Goal: Communication & Community: Answer question/provide support

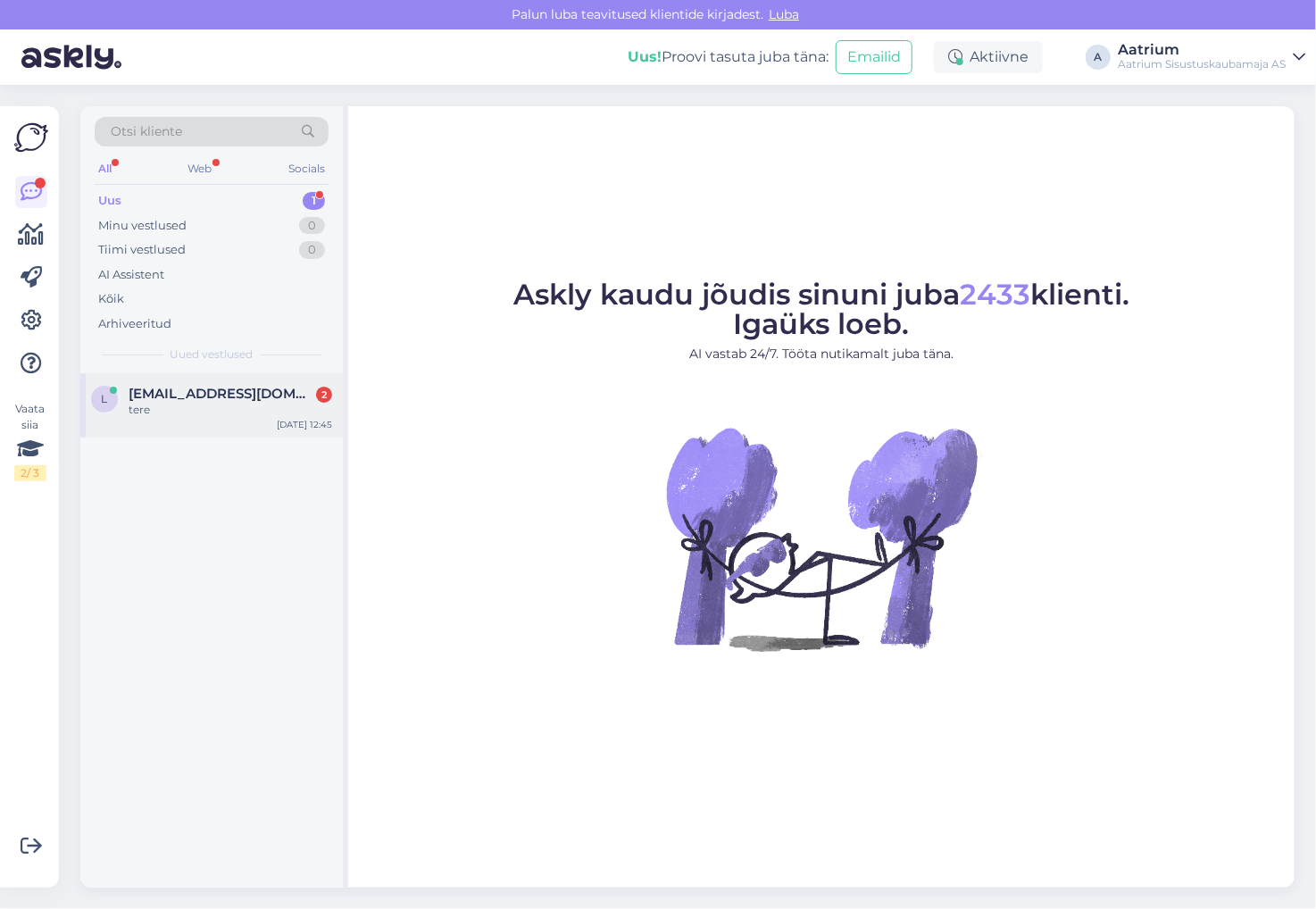
click at [259, 410] on div "tere" at bounding box center [230, 410] width 203 height 16
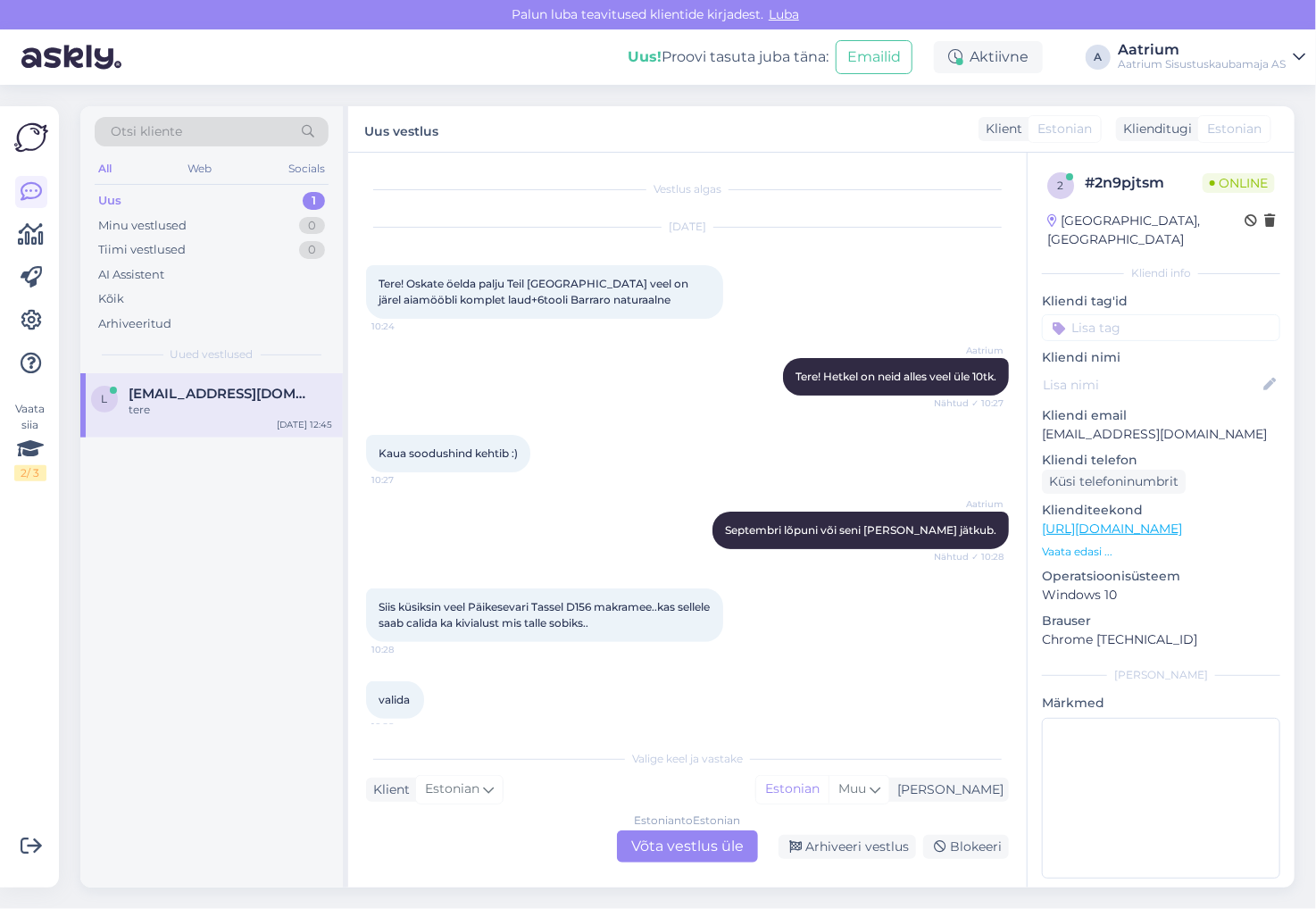
scroll to position [993, 0]
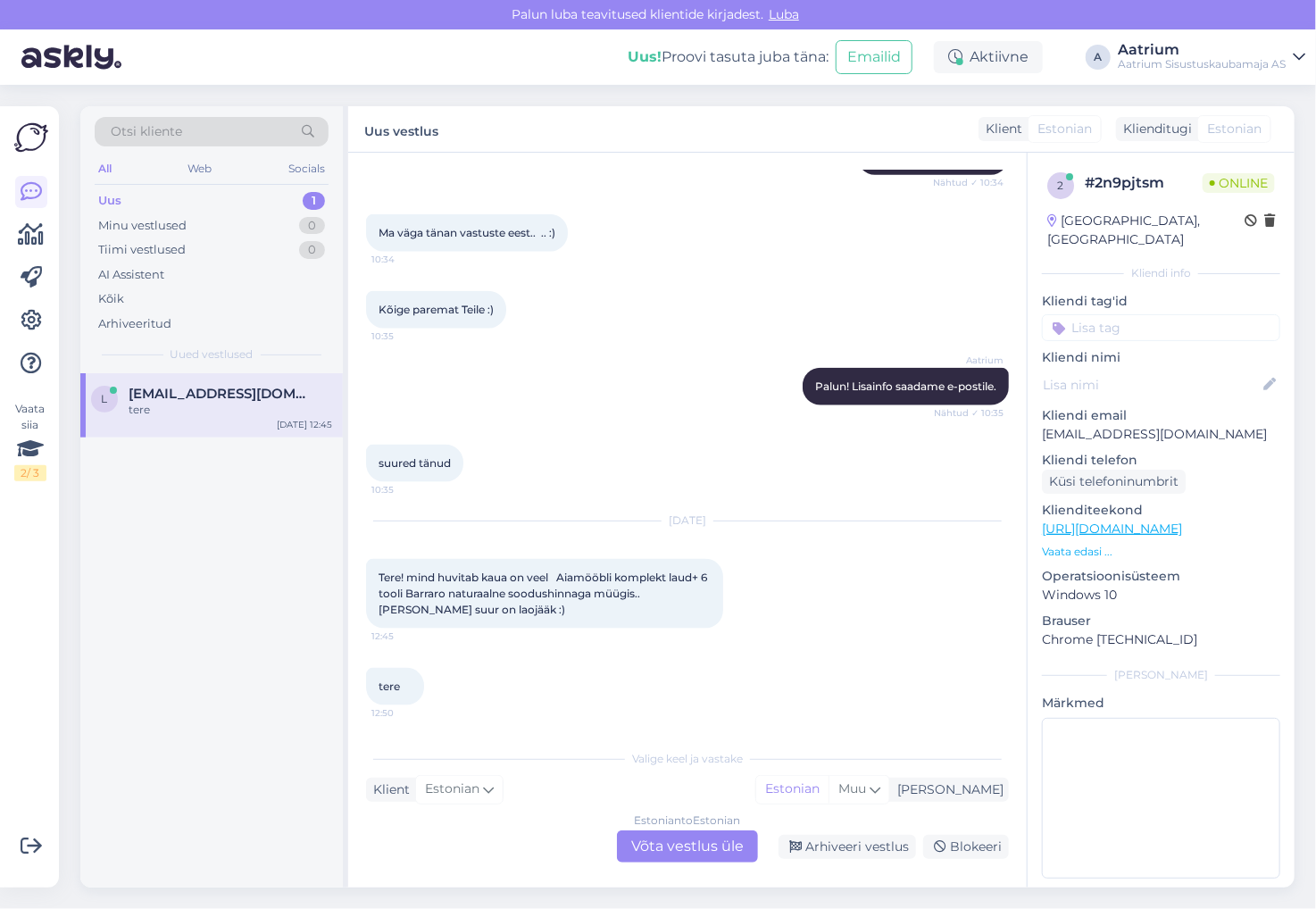
click at [1182, 521] on link "[URL][DOMAIN_NAME]" at bounding box center [1112, 529] width 140 height 16
click at [639, 848] on div "Estonian to Estonian Võta vestlus üle" at bounding box center [687, 847] width 141 height 33
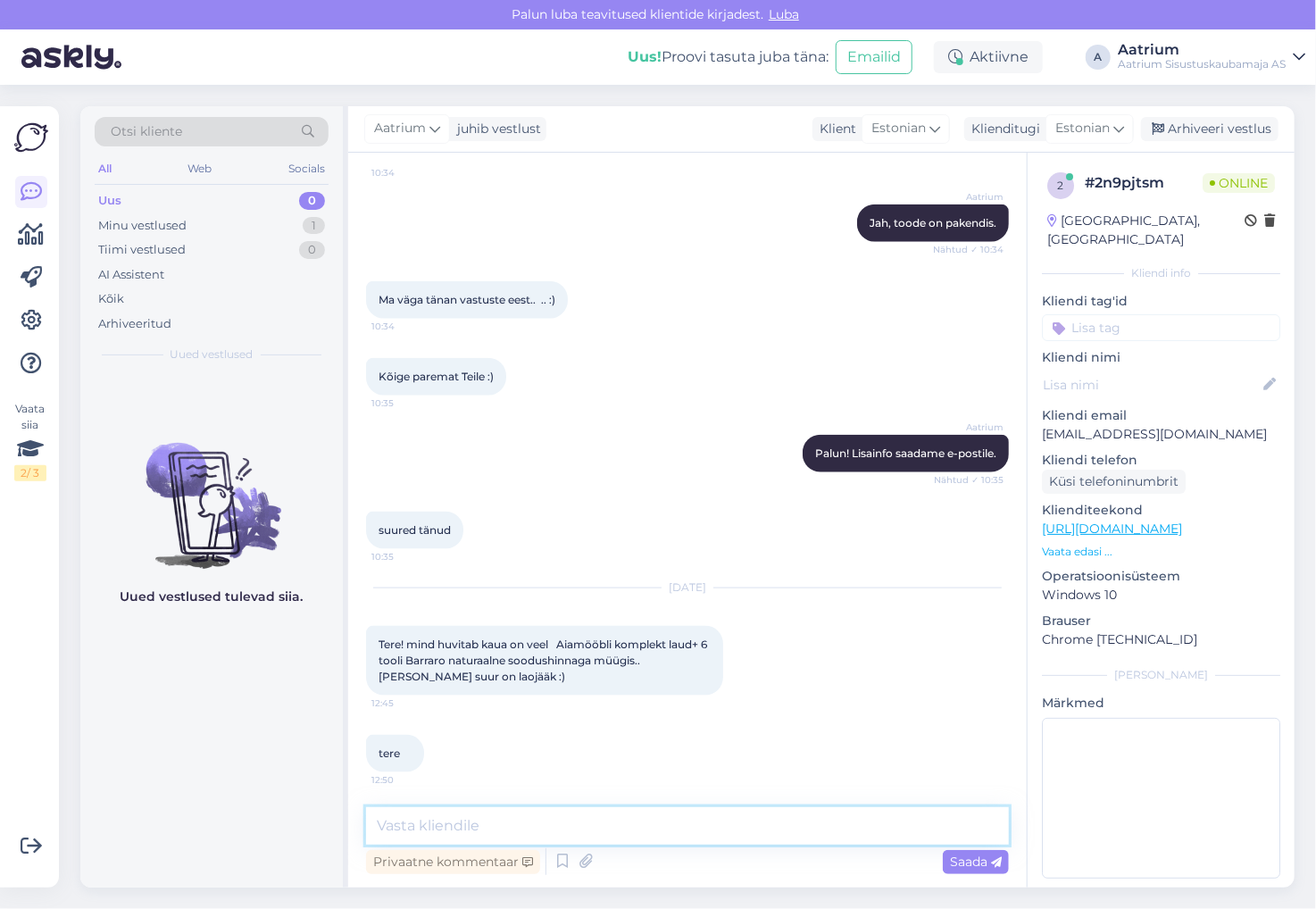
click at [486, 815] on textarea at bounding box center [688, 826] width 643 height 38
click at [527, 823] on textarea "Tere! Hetkel" at bounding box center [688, 826] width 643 height 38
click at [911, 818] on textarea "Tere! Hetkel meil laos neid vaba 10tk. Antud soodushind kehtib kuni 30.09" at bounding box center [688, 826] width 643 height 38
type textarea "Tere! Hetkel meil laos neid vaba 10tk. Antud soodushind kehtib kuni 30.09."
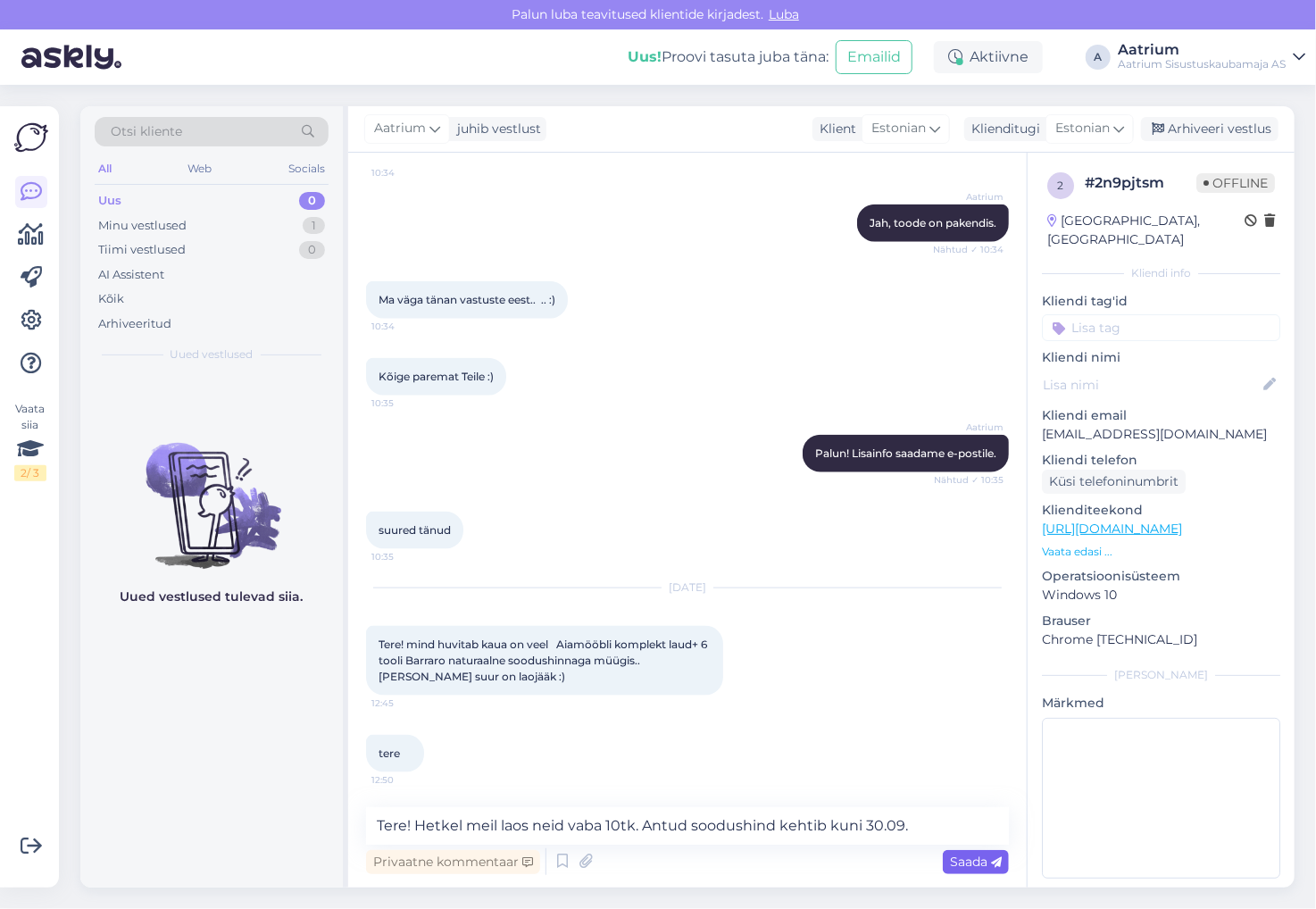
click at [975, 863] on span "Saada" at bounding box center [976, 862] width 51 height 16
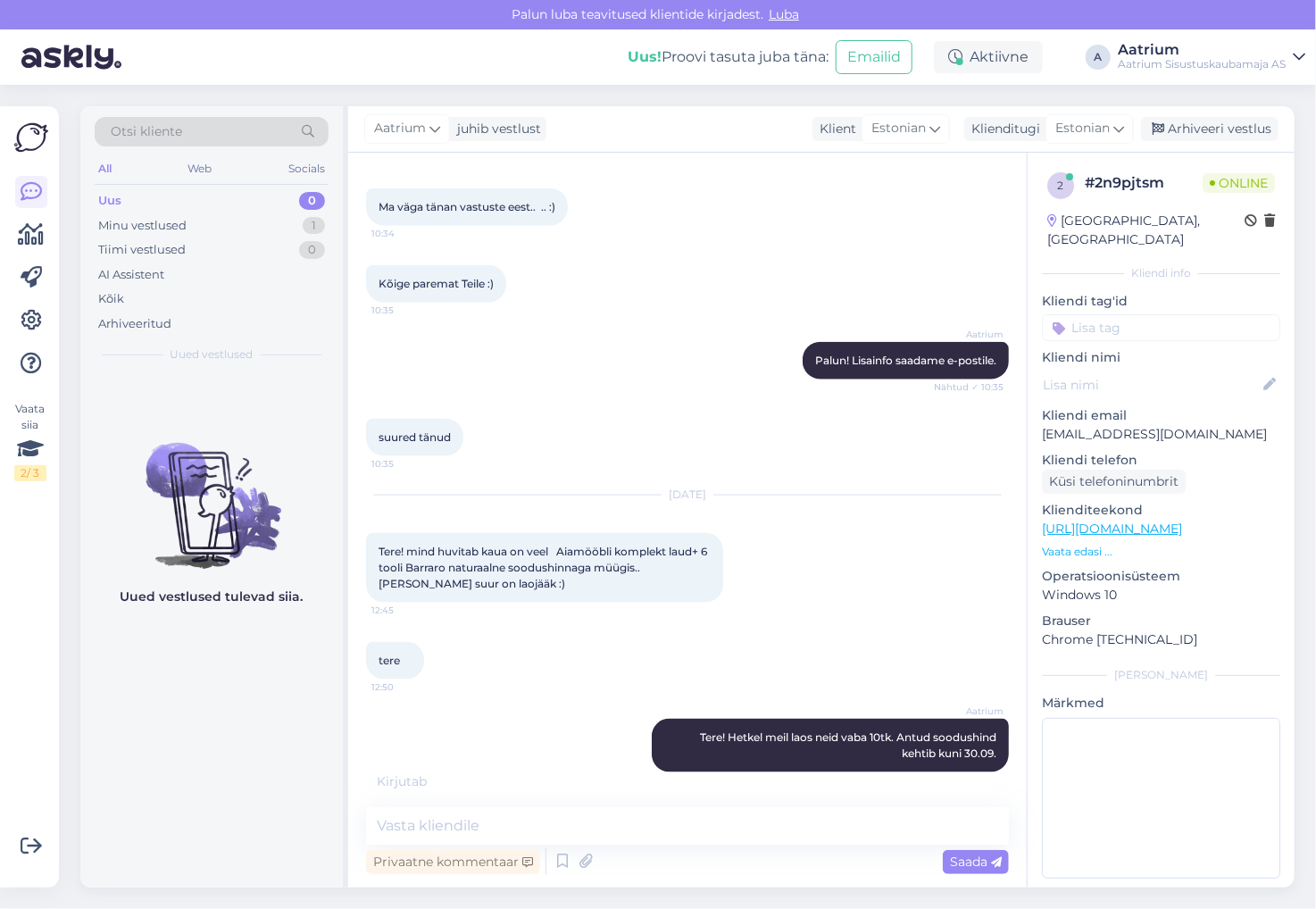
scroll to position [1097, 0]
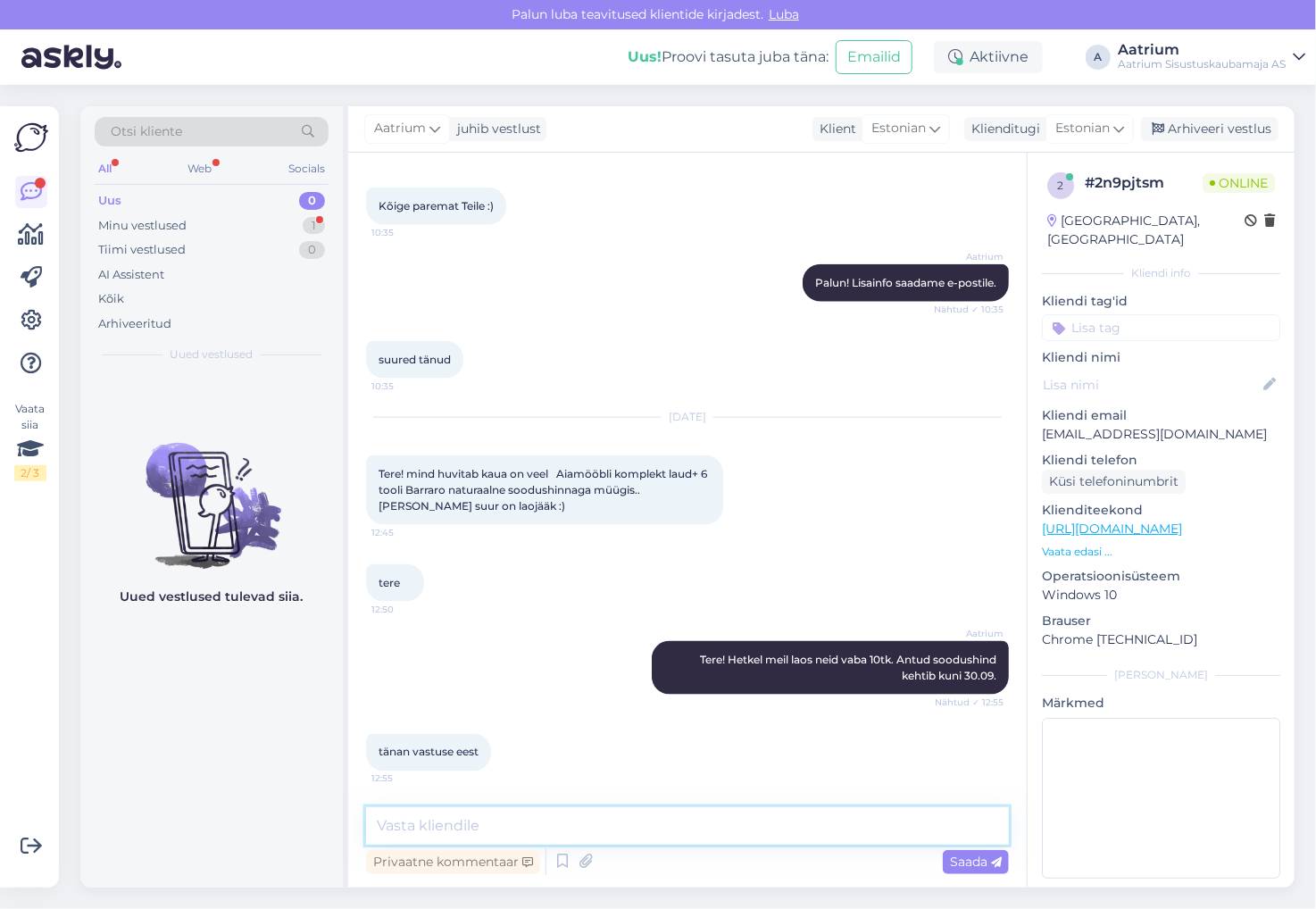
click at [397, 830] on textarea at bounding box center [688, 826] width 643 height 38
type textarea "Palun!"
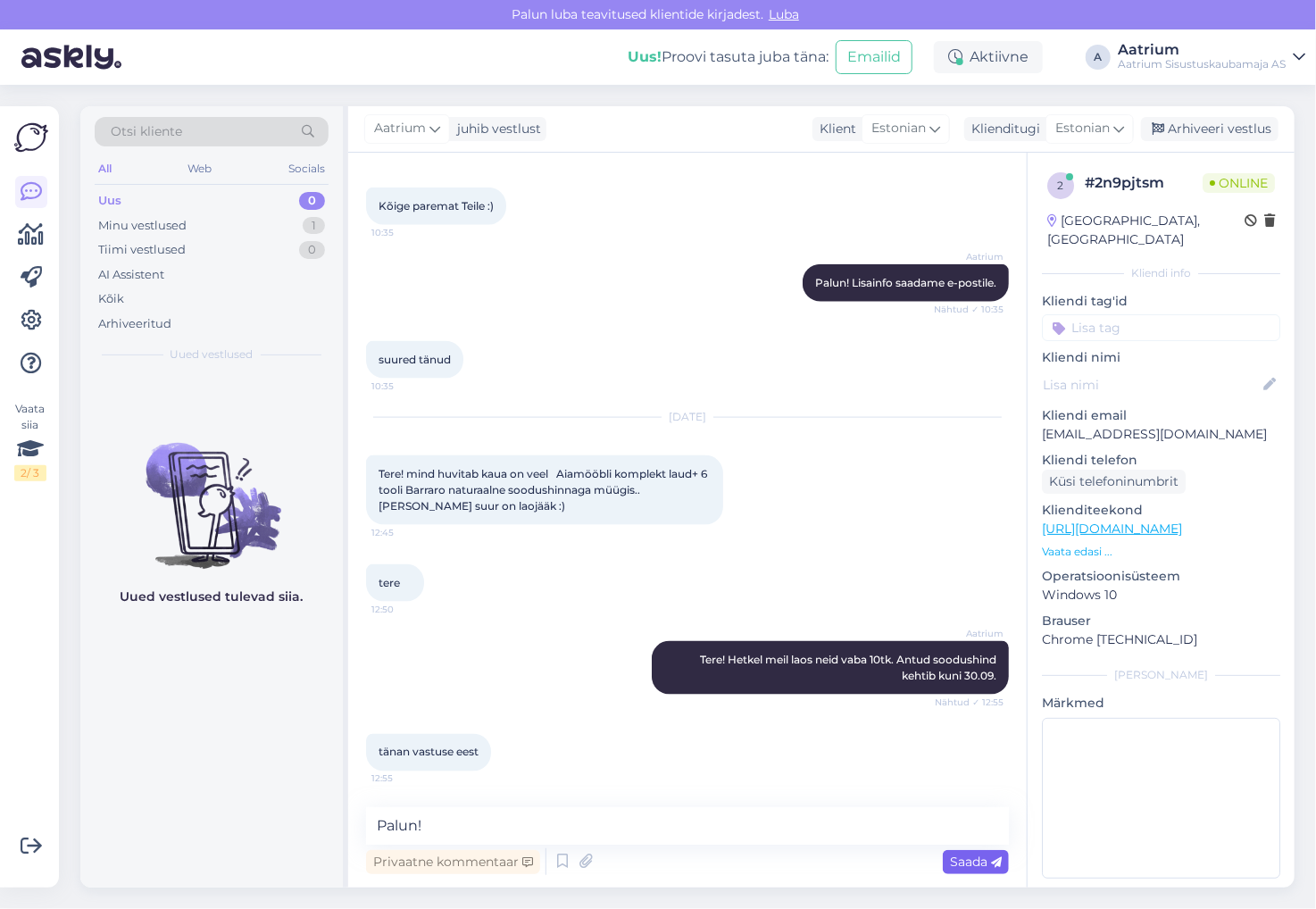
click at [962, 867] on span "Saada" at bounding box center [976, 862] width 51 height 16
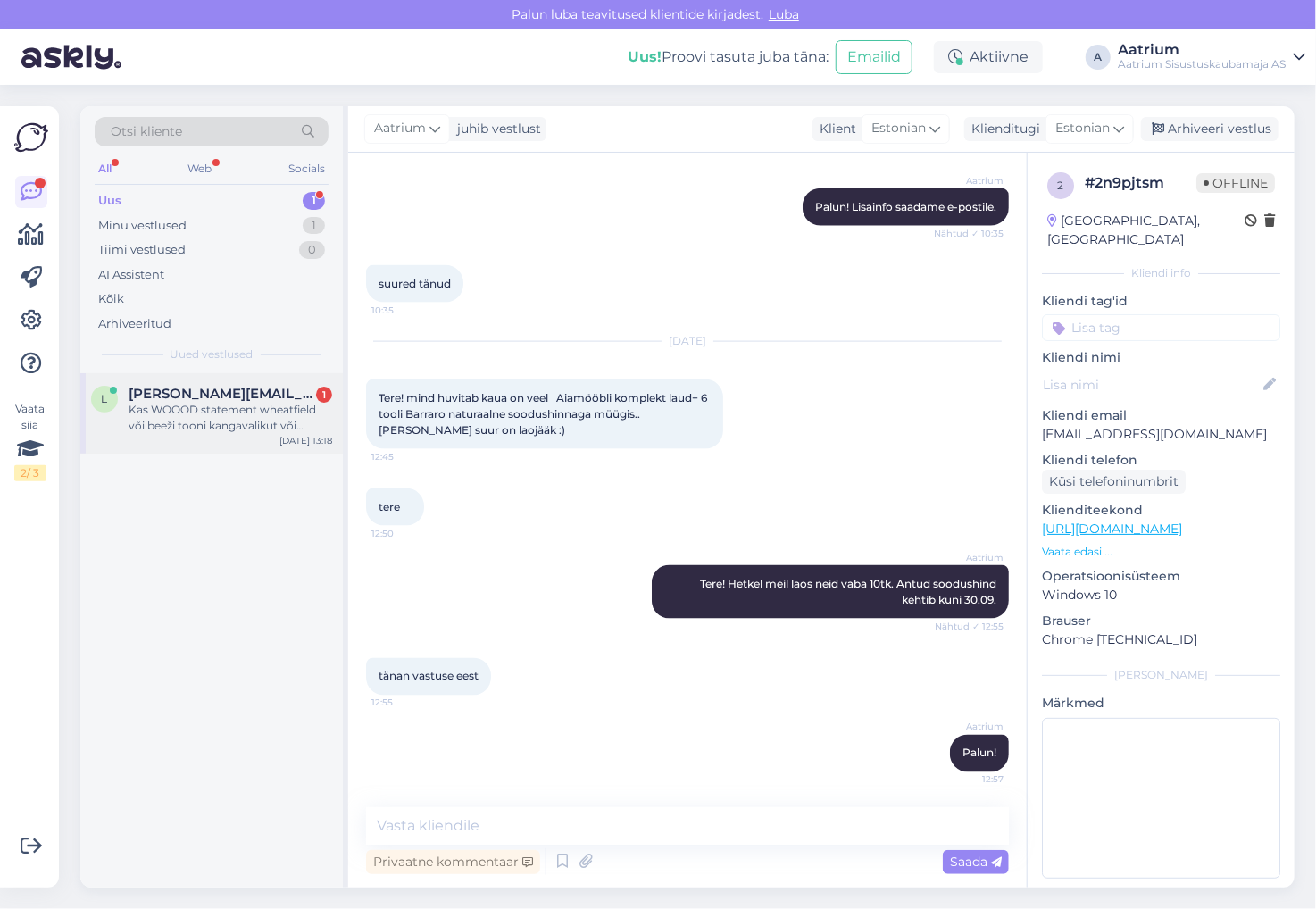
click at [250, 411] on div "Kas WOOOD statement wheatfield või beeži tooni kangavalikut või näidiseid on ku…" at bounding box center [230, 417] width 203 height 33
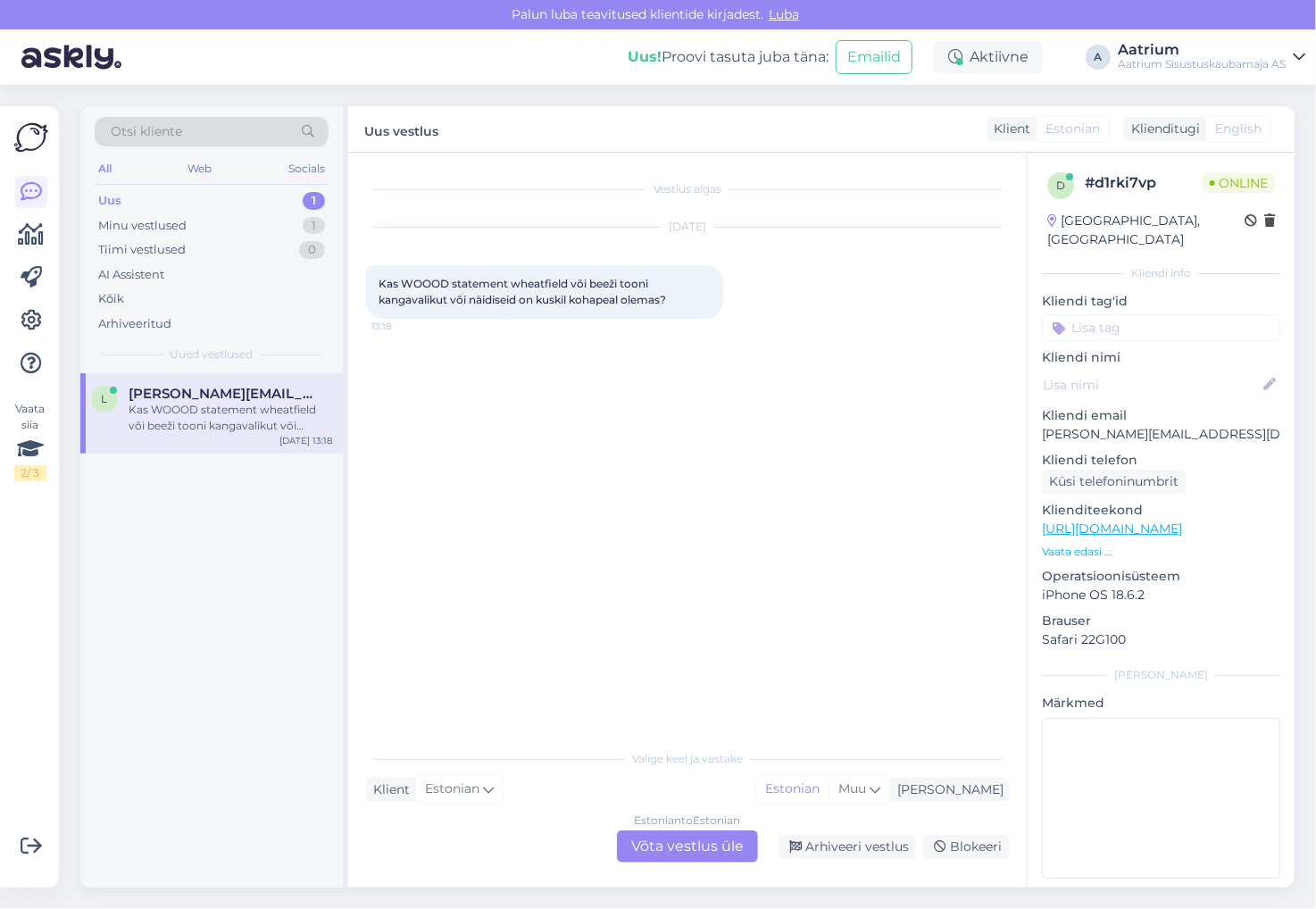
scroll to position [0, 0]
click at [1168, 521] on link "[URL][DOMAIN_NAME]" at bounding box center [1112, 529] width 140 height 16
click at [724, 846] on div "Estonian to Estonian Võta vestlus üle" at bounding box center [687, 847] width 141 height 33
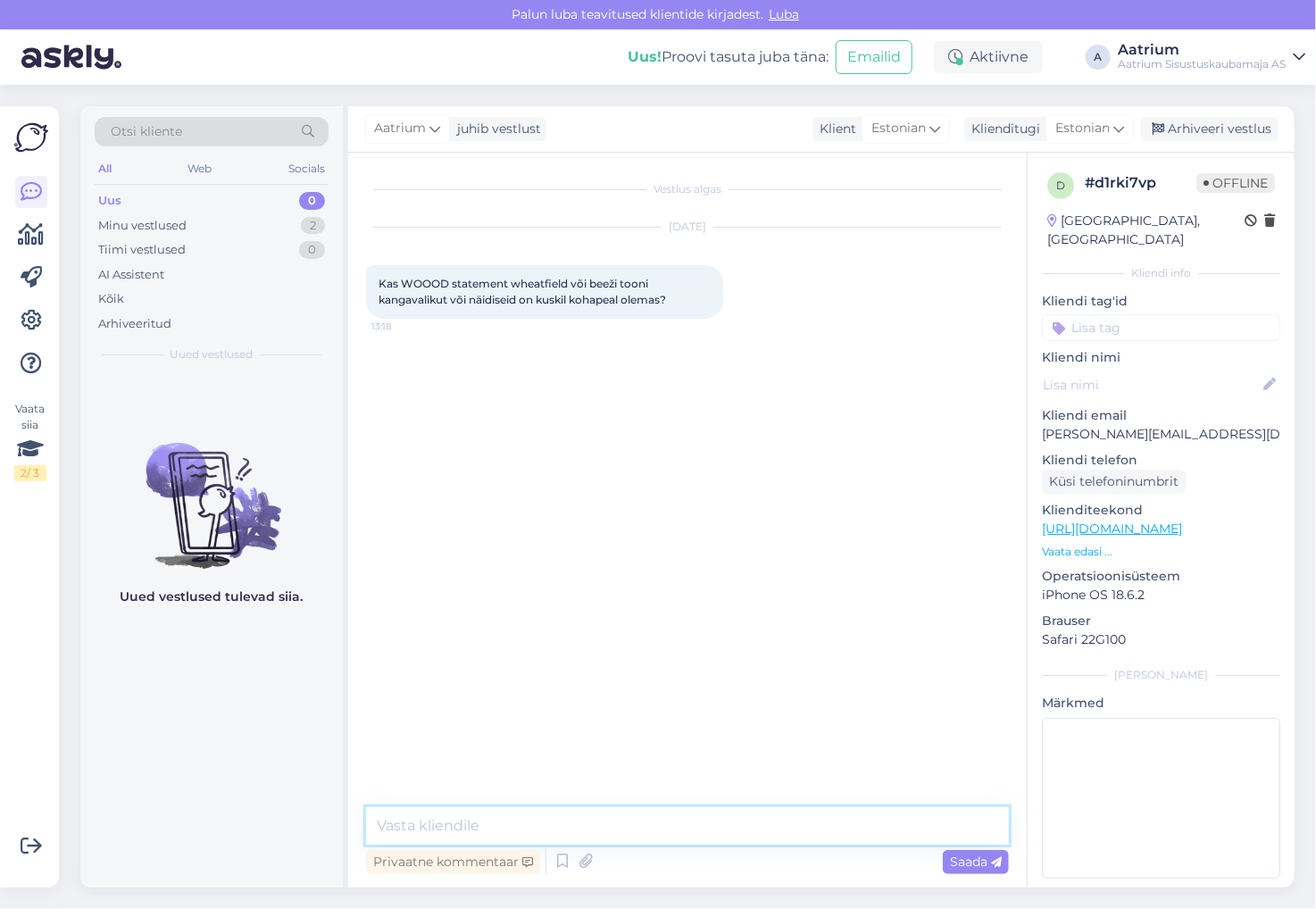
click at [598, 817] on textarea at bounding box center [688, 826] width 643 height 38
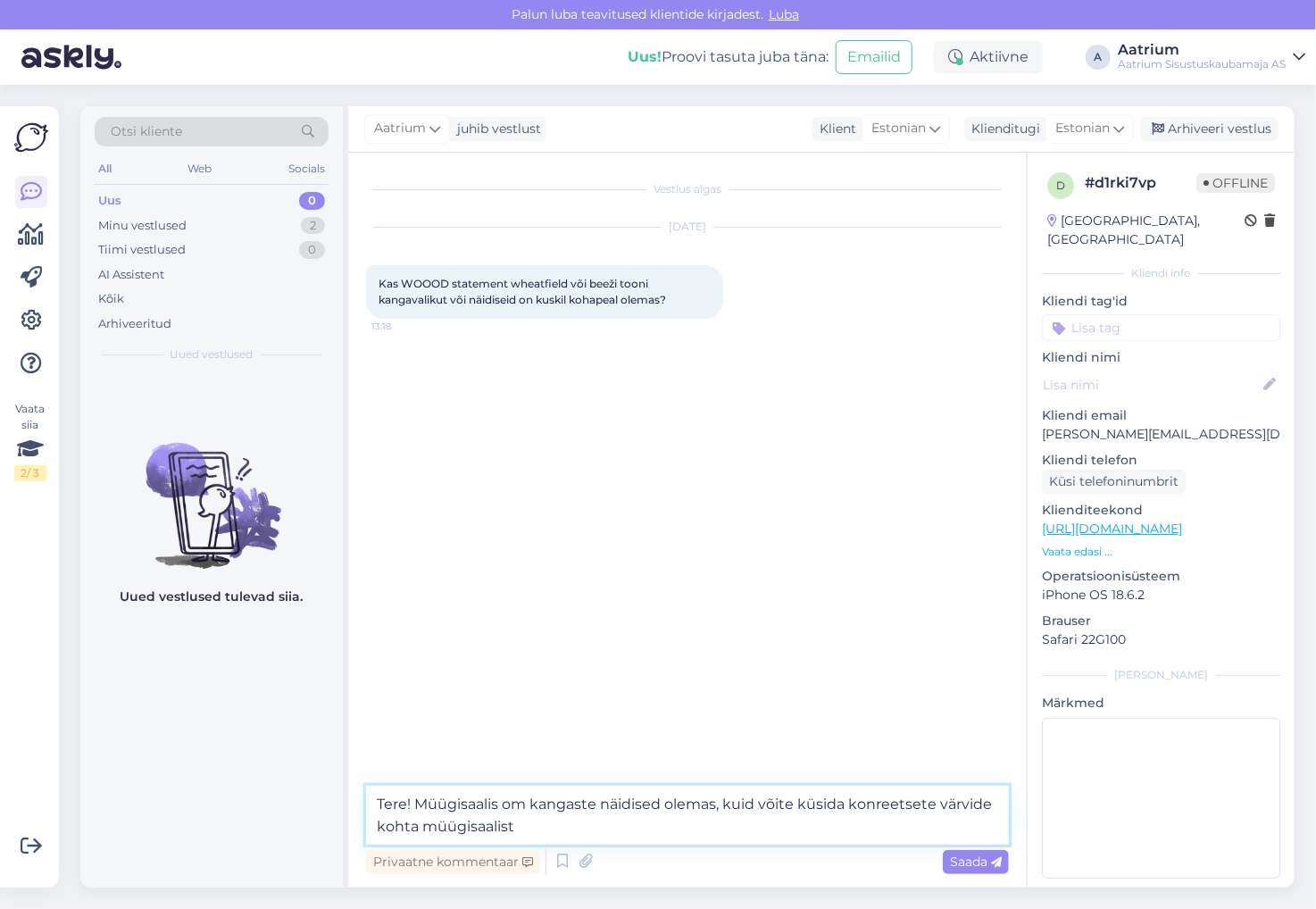
click at [525, 804] on textarea "Tere! Müügisaalis om kangaste näidised olemas, kuid võite küsida konreetsete vä…" at bounding box center [688, 816] width 643 height 59
click at [548, 826] on textarea "Tere! Müügisaalis on kangaste näidised olemas, kuid võite küsida konreetsete vä…" at bounding box center [688, 816] width 643 height 59
click at [986, 831] on textarea "Tere! Müügisaalis on kangaste näidised olemas, kuid võite küsida konreetsete vä…" at bounding box center [688, 816] width 643 height 59
paste textarea "elu- ja söögitoa mööbel [EMAIL_ADDRESS][DOMAIN_NAME] [PHONE_NUMBER]"
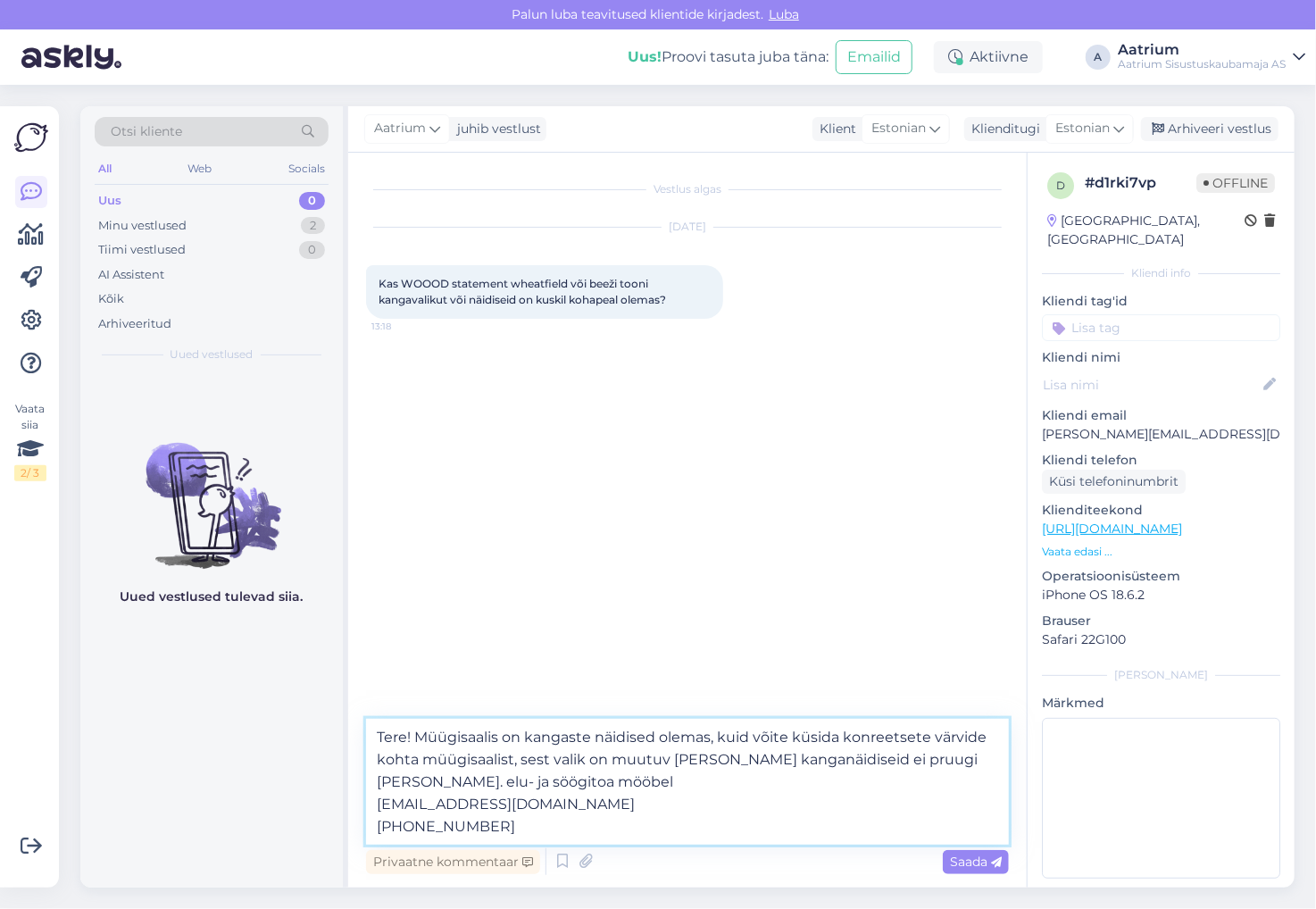
click at [382, 782] on textarea "Tere! Müügisaalis on kangaste näidised olemas, kuid võite küsida konreetsete vä…" at bounding box center [688, 783] width 643 height 126
click at [587, 783] on textarea "Tere! Müügisaalis on kangaste näidised olemas, kuid võite küsida konreetsete vä…" at bounding box center [688, 783] width 643 height 126
click at [372, 805] on textarea "Tere! Müügisaalis on kangaste näidised olemas, kuid võite küsida konreetsete vä…" at bounding box center [688, 783] width 643 height 126
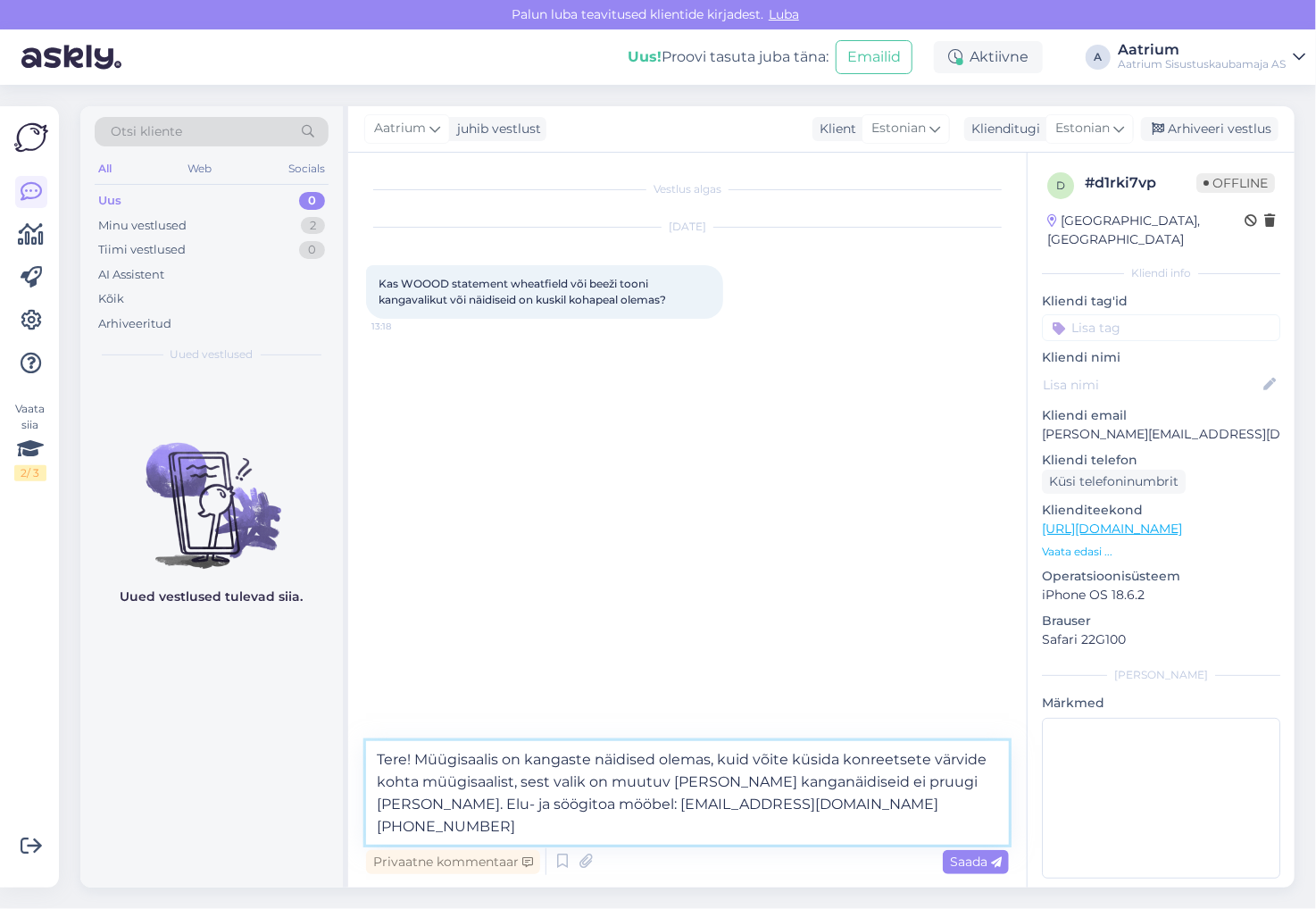
click at [376, 820] on textarea "Tere! Müügisaalis on kangaste näidised olemas, kuid võite küsida konreetsete vä…" at bounding box center [688, 793] width 643 height 104
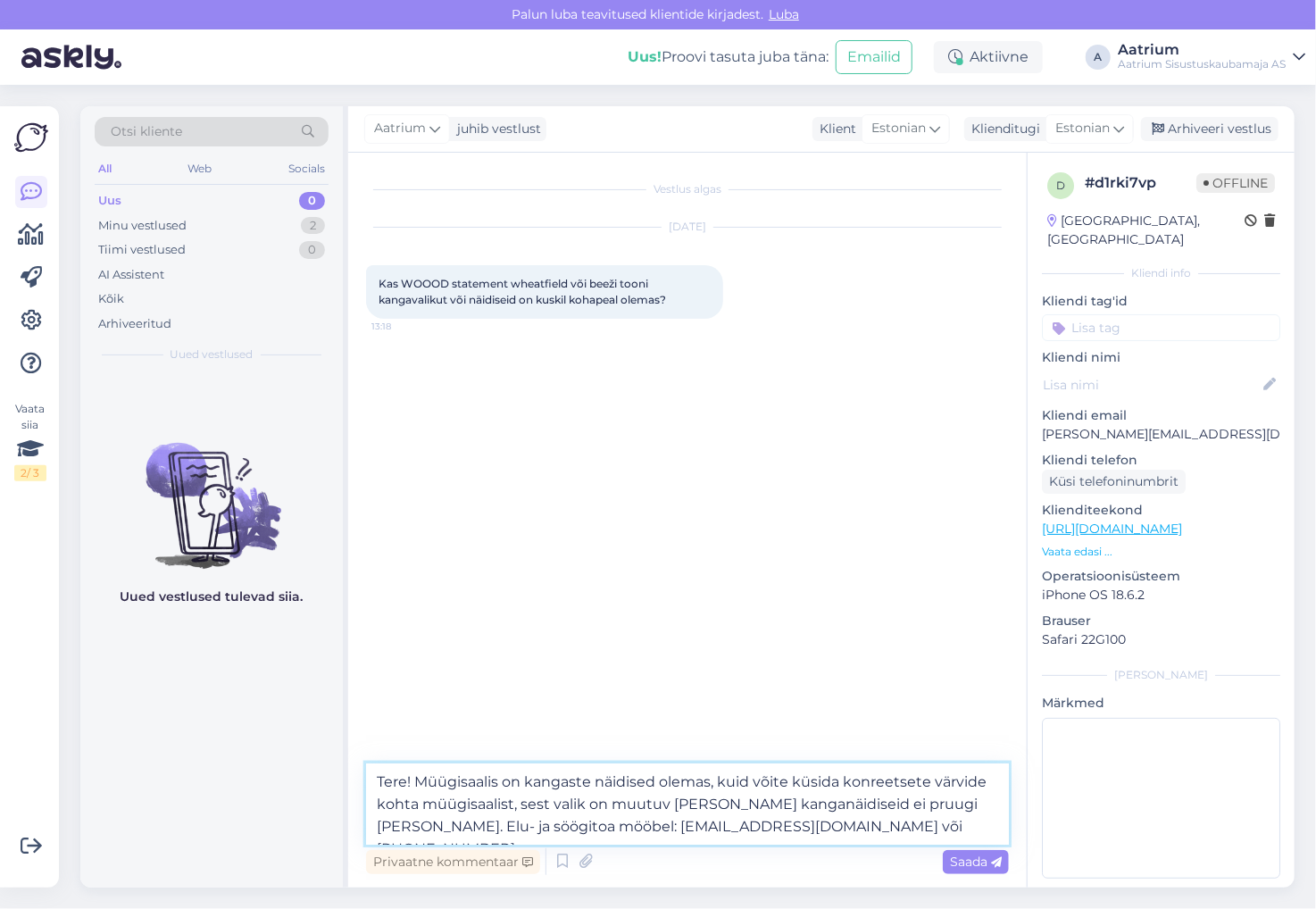
click at [864, 837] on textarea "Tere! Müügisaalis on kangaste näidised olemas, kuid võite küsida konreetsete vä…" at bounding box center [688, 804] width 643 height 81
type textarea "Tere! Müügisaalis on kangaste näidised olemas, kuid võite küsida konreetsete vä…"
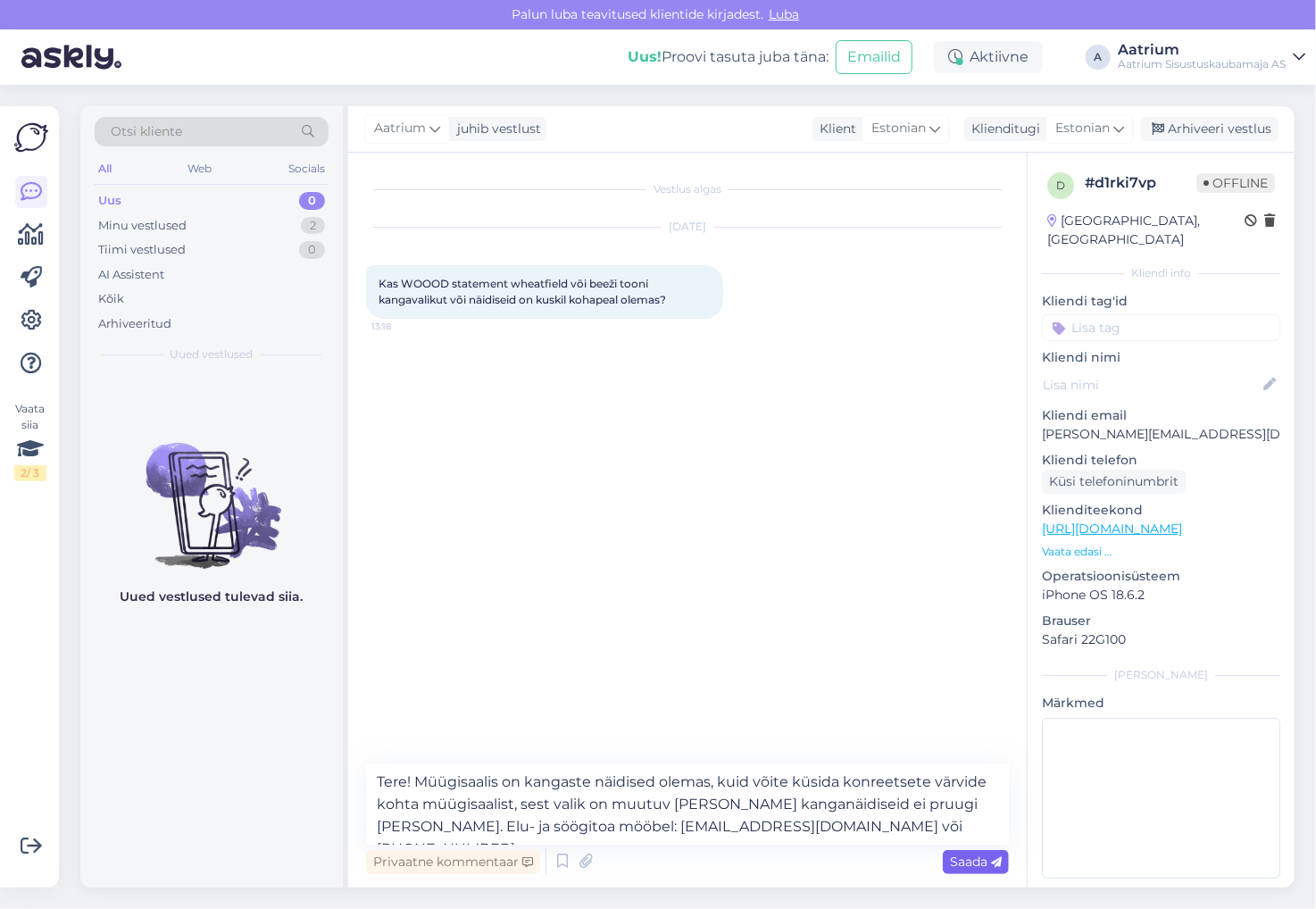
click at [983, 863] on span "Saada" at bounding box center [976, 862] width 51 height 16
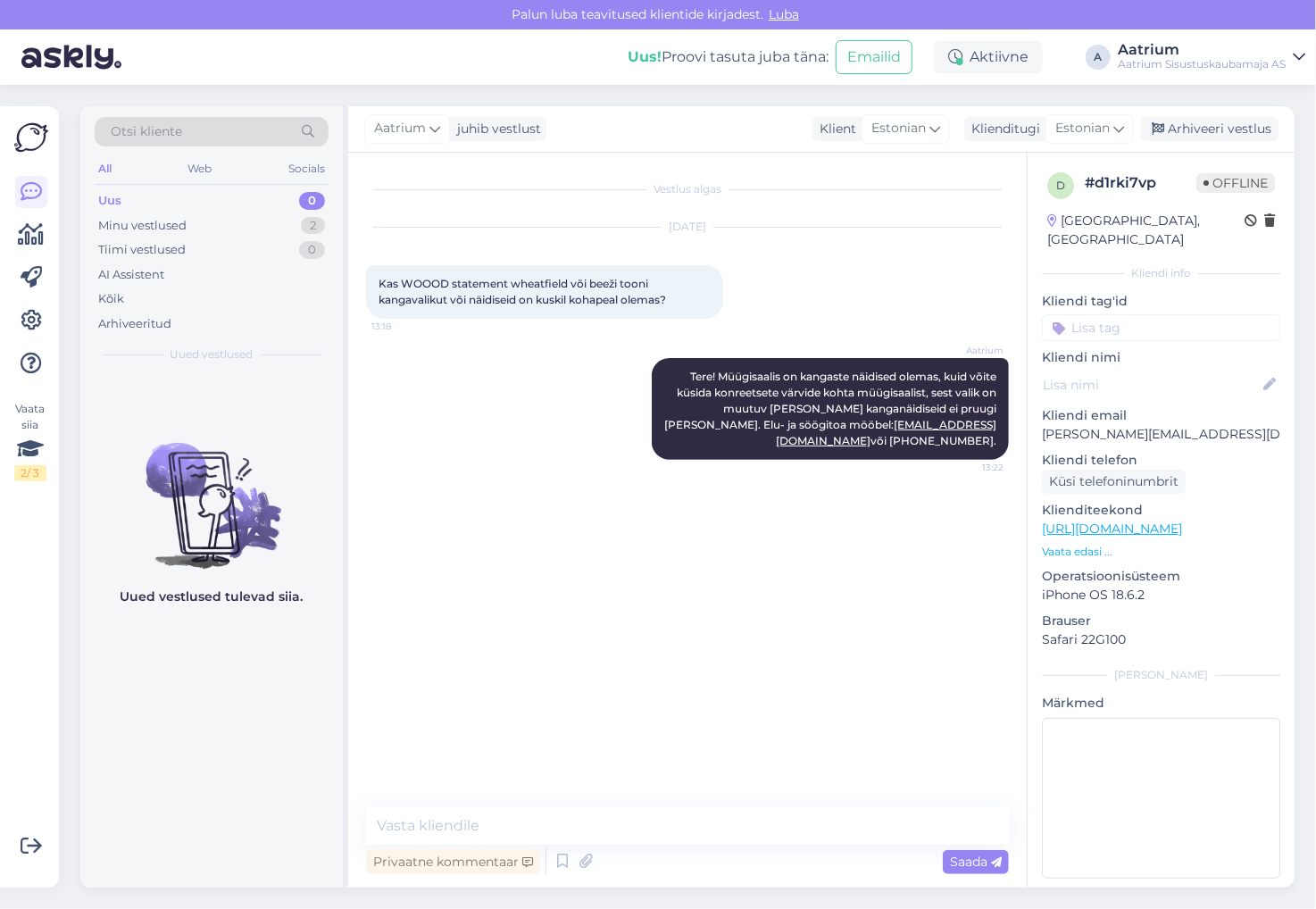
click at [390, 461] on div "Aatrium Tere! Müügisaalis on kangaste näidised olemas, kuid võite küsida konree…" at bounding box center [688, 409] width 643 height 141
click at [168, 225] on div "Minu vestlused" at bounding box center [143, 226] width 89 height 18
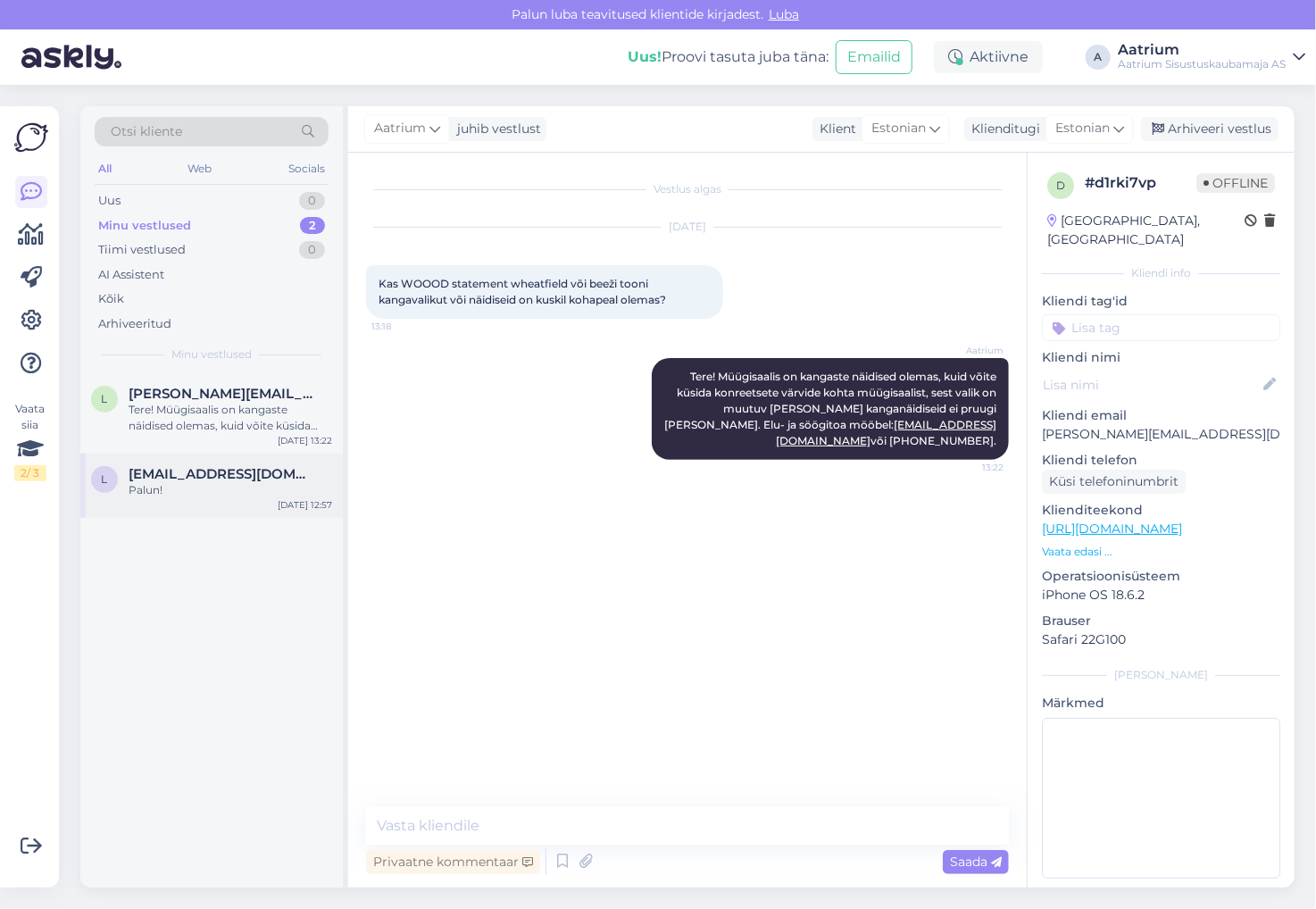
click at [207, 495] on div "Palun!" at bounding box center [230, 491] width 203 height 16
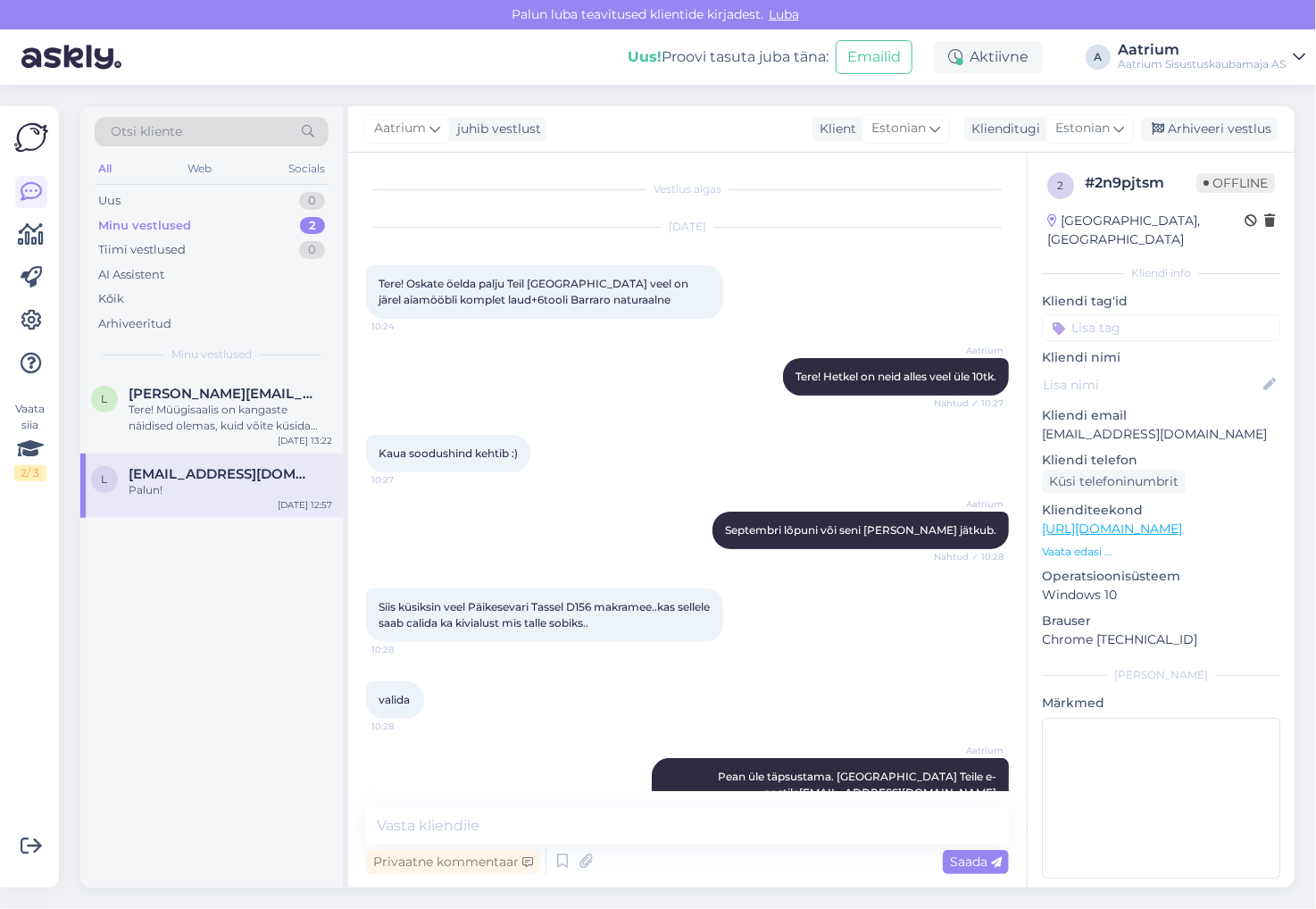
scroll to position [1173, 0]
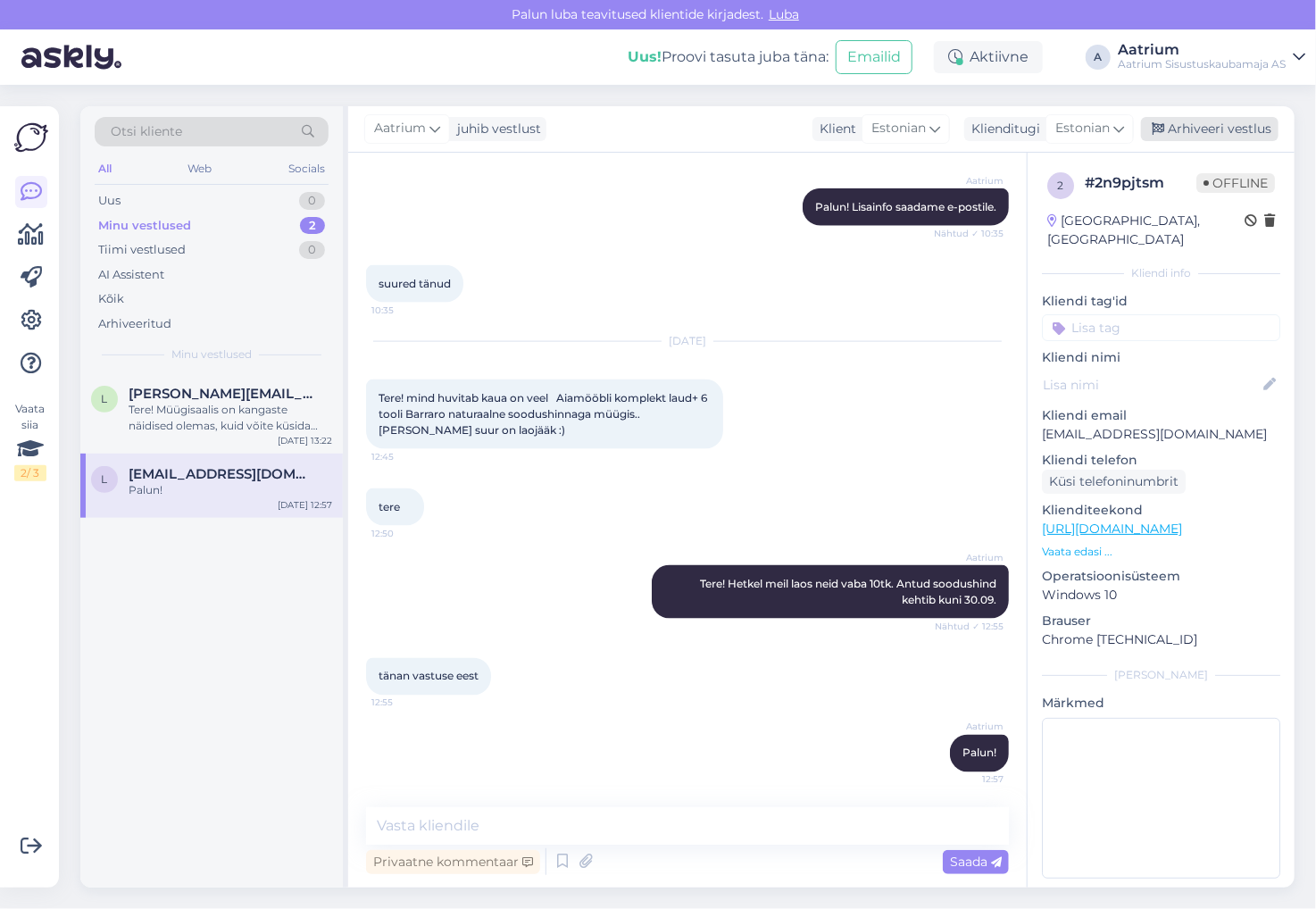
click at [1225, 127] on div "Arhiveeri vestlus" at bounding box center [1209, 129] width 137 height 24
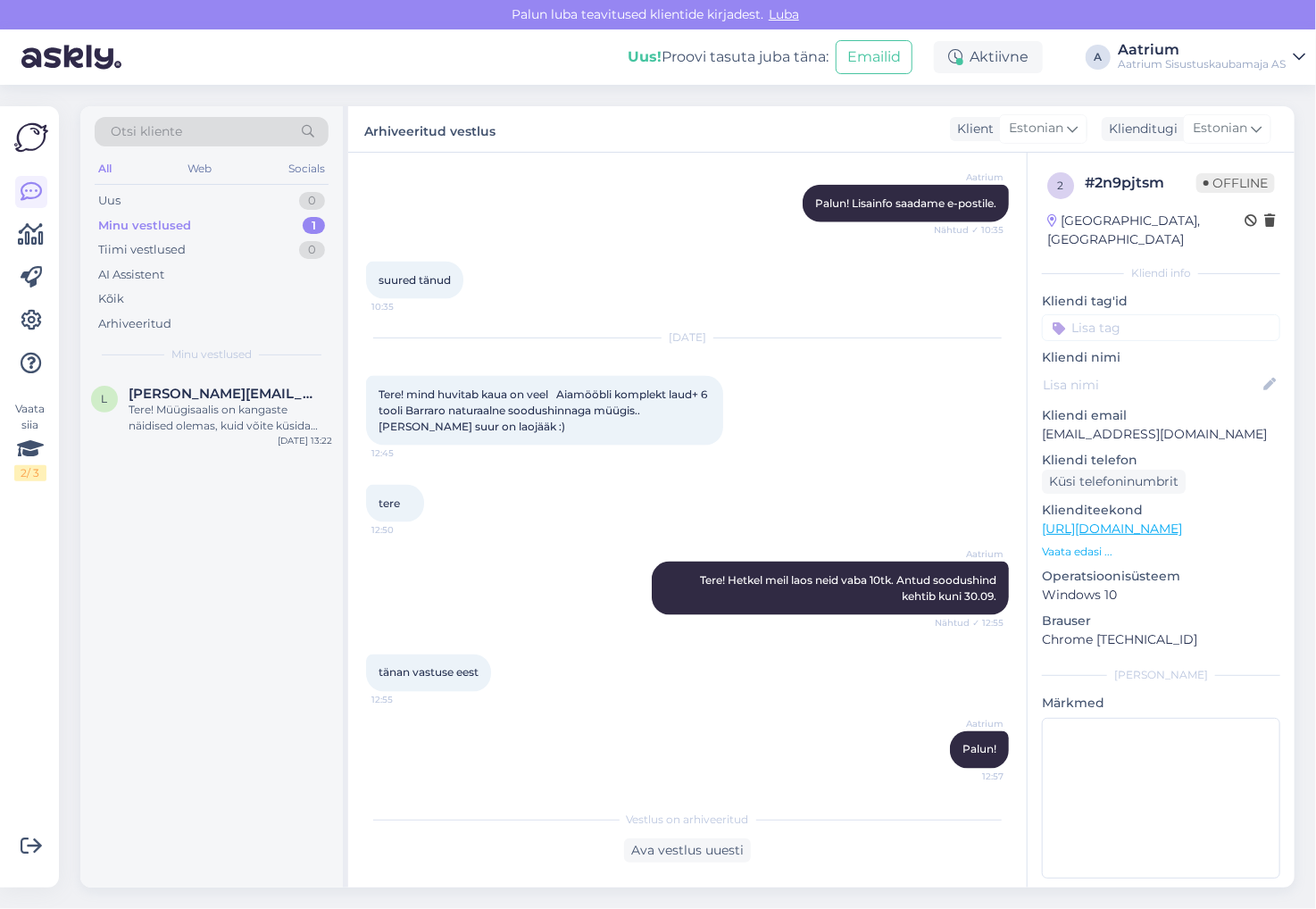
scroll to position [1178, 0]
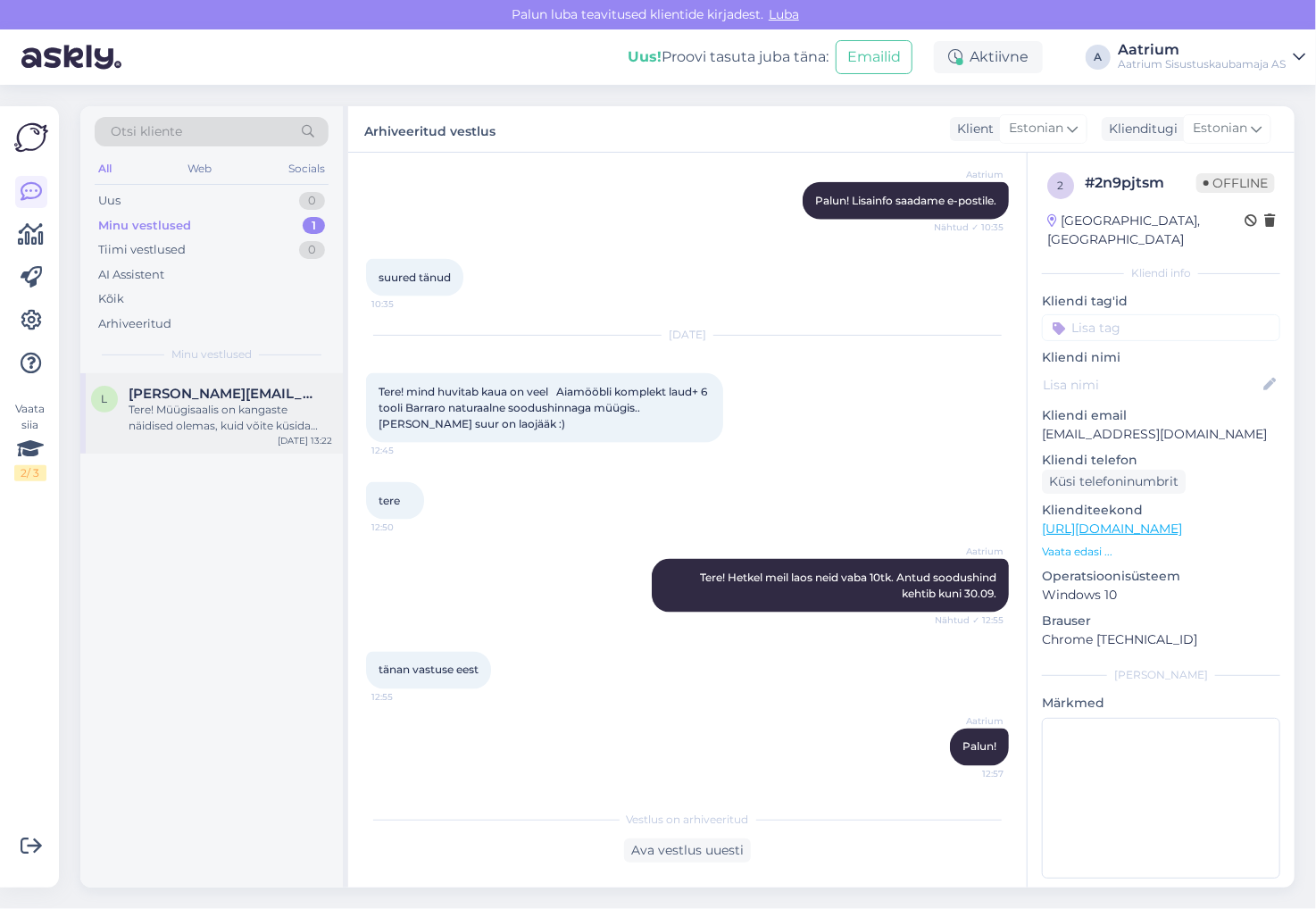
click at [208, 408] on div "Tere! Müügisaalis on kangaste näidised olemas, kuid võite küsida konreetsete vä…" at bounding box center [230, 417] width 203 height 33
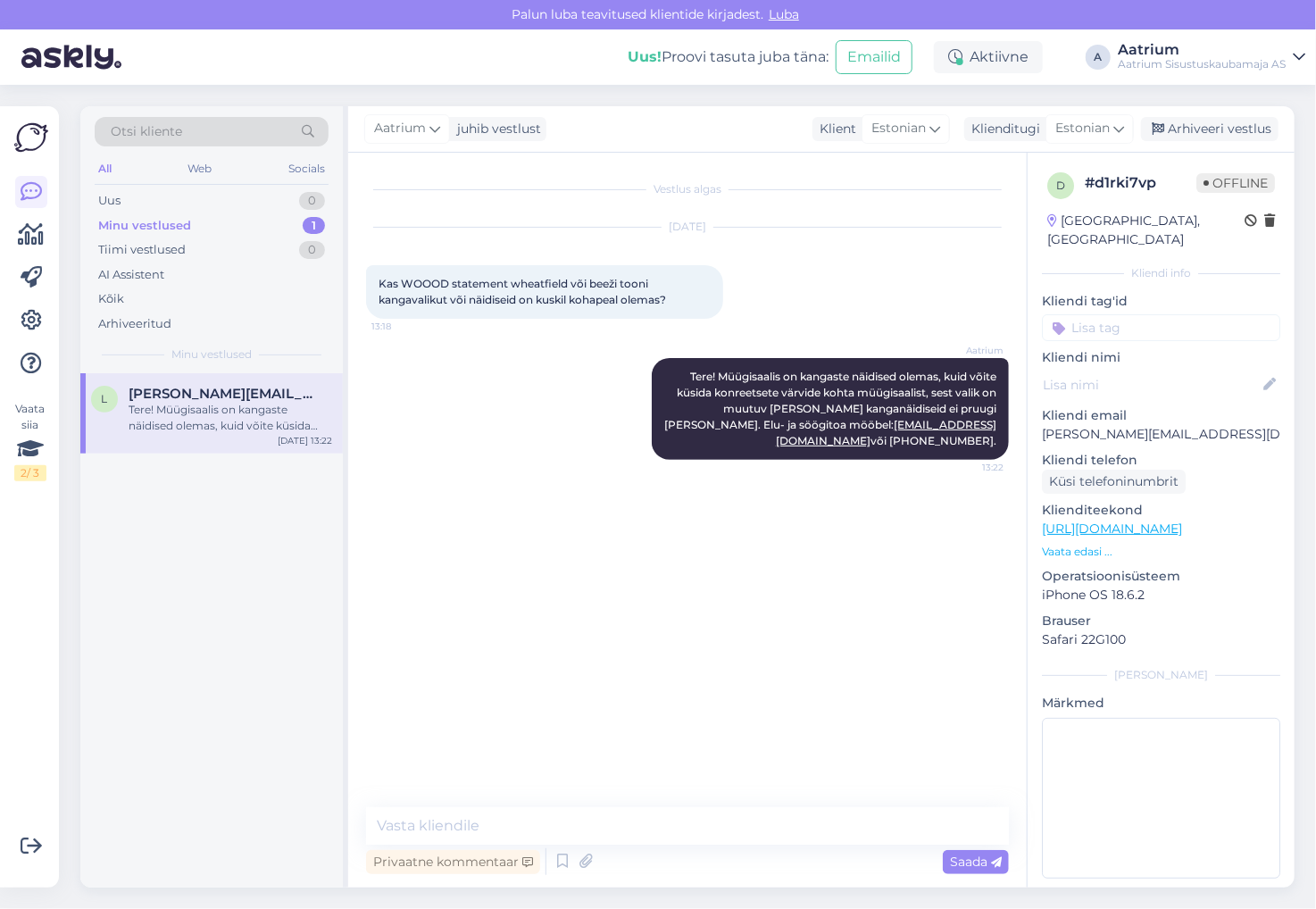
click at [436, 445] on div "Aatrium Tere! Müügisaalis on kangaste näidised olemas, kuid võite küsida konree…" at bounding box center [688, 409] width 643 height 141
click at [975, 53] on div "Aktiivne" at bounding box center [988, 57] width 109 height 33
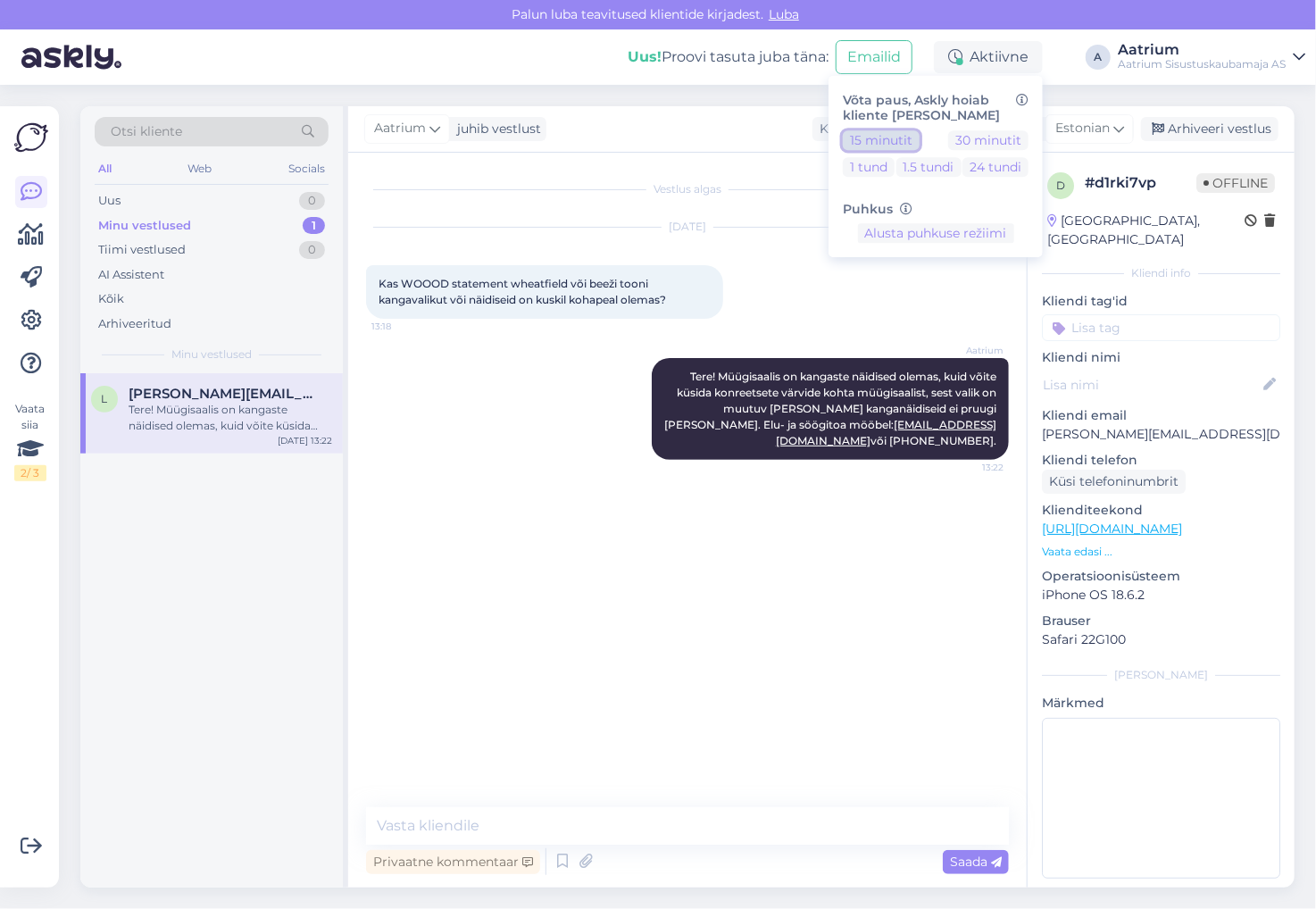
click at [890, 139] on button "15 minutit" at bounding box center [881, 140] width 77 height 20
click at [460, 432] on div "Aatrium Tere! Müügisaalis on kangaste näidised olemas, kuid võite küsida konree…" at bounding box center [688, 409] width 643 height 141
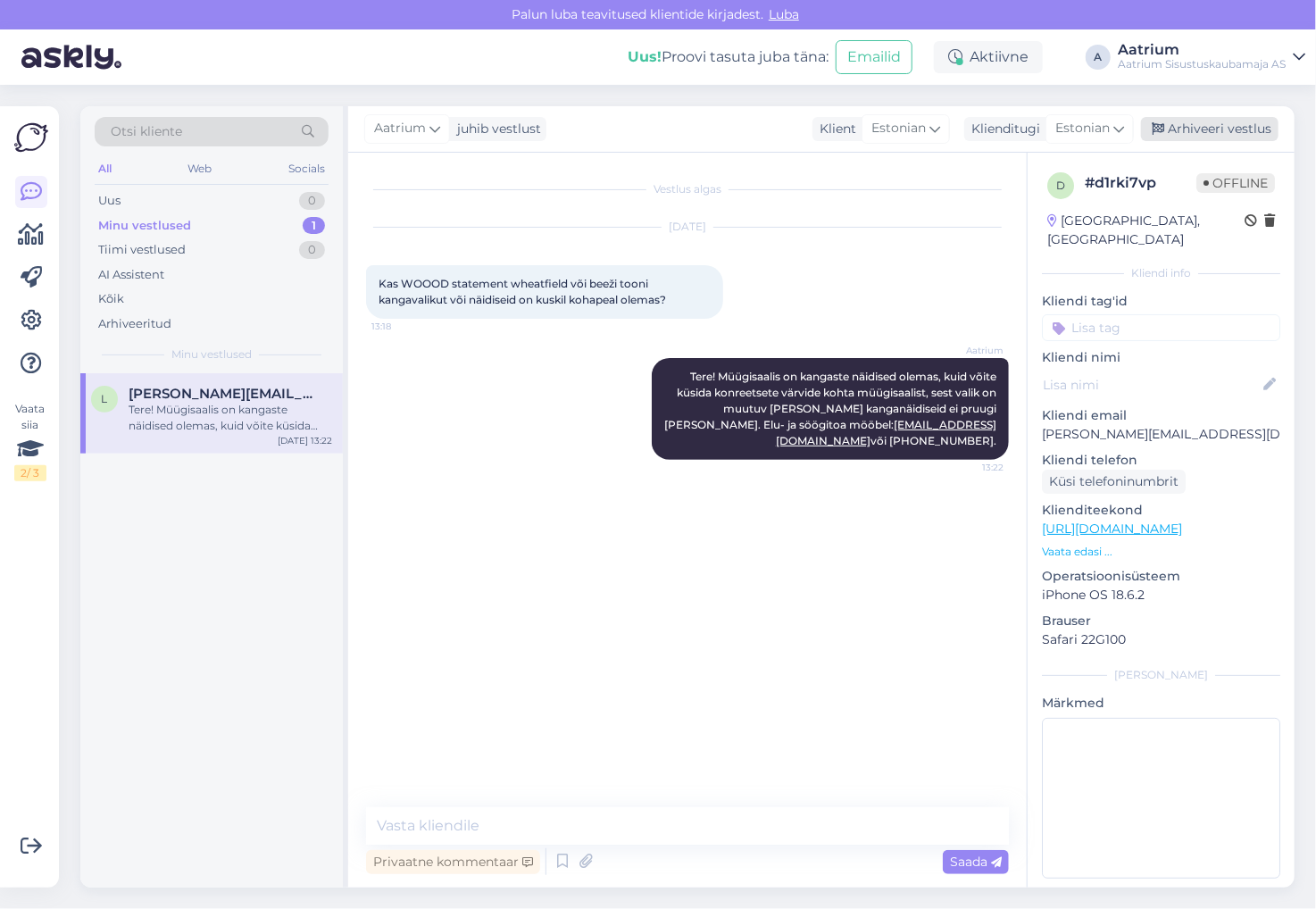
click at [1228, 136] on div "Arhiveeri vestlus" at bounding box center [1209, 129] width 137 height 24
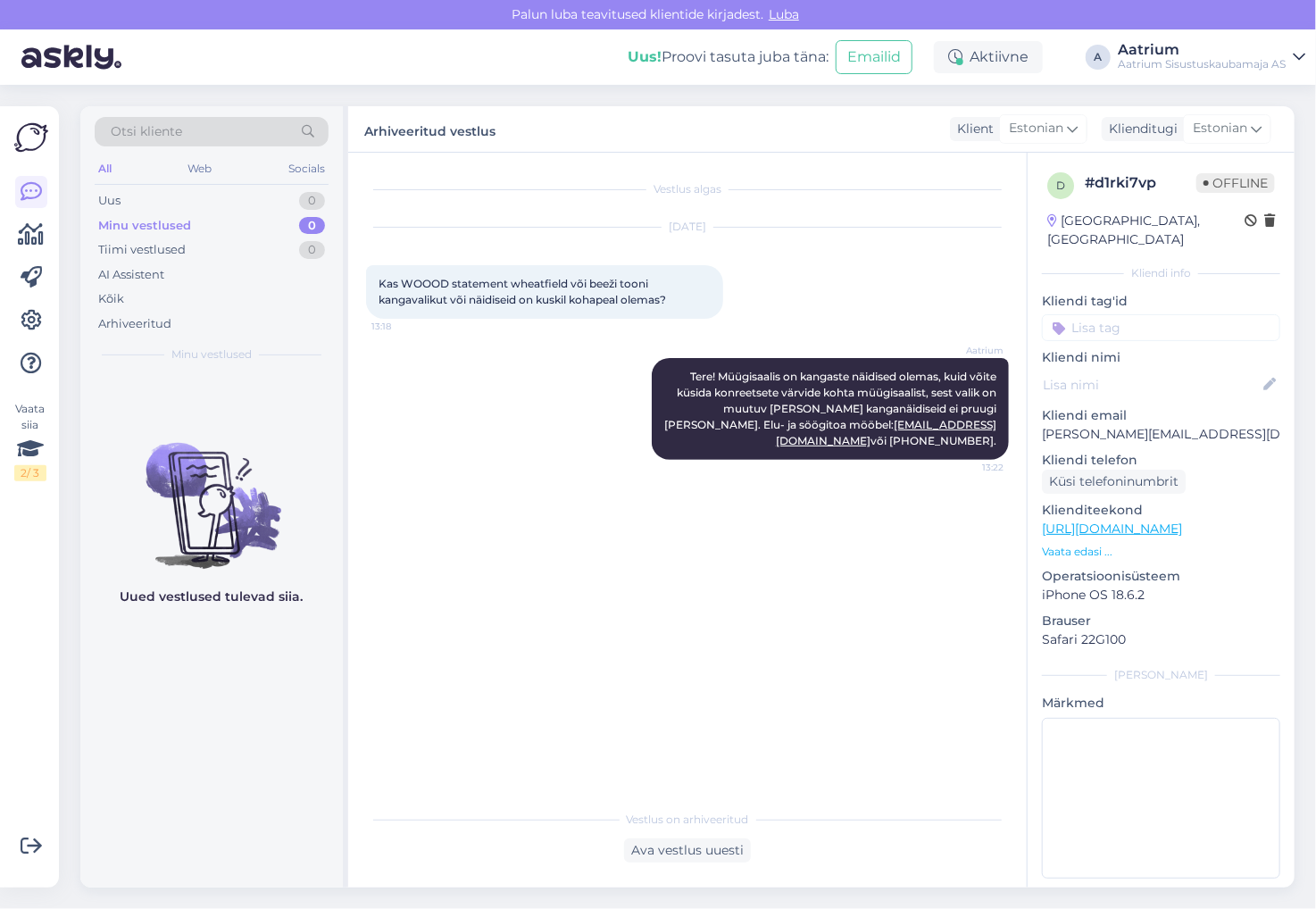
click at [532, 469] on div "Vestlus algas [DATE] Kas WOOOD statement wheatfield või beeži tooni kangavaliku…" at bounding box center [695, 478] width 659 height 615
click at [381, 496] on div "Vestlus algas [DATE] Kas WOOOD statement wheatfield või beeži tooni kangavaliku…" at bounding box center [695, 478] width 659 height 615
